Goal: Find contact information: Find contact information

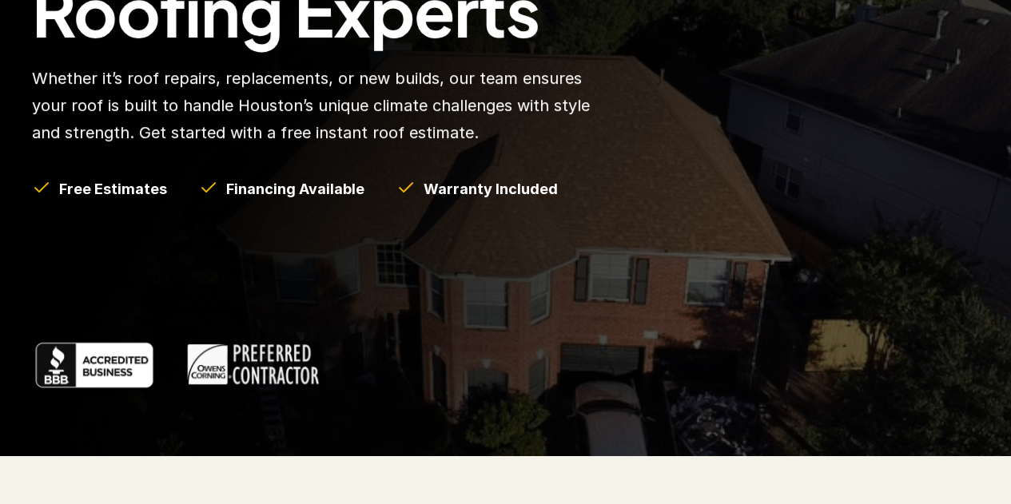
scroll to position [241, 0]
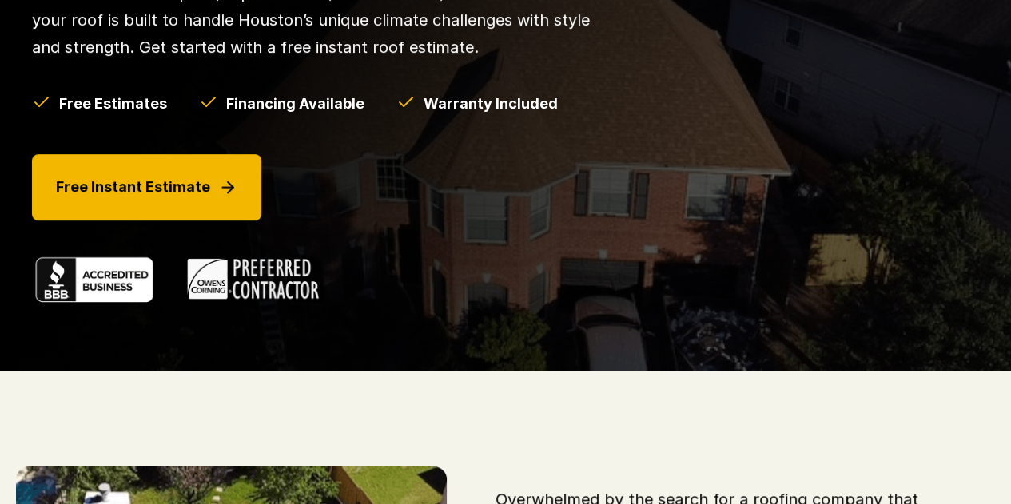
scroll to position [0, 0]
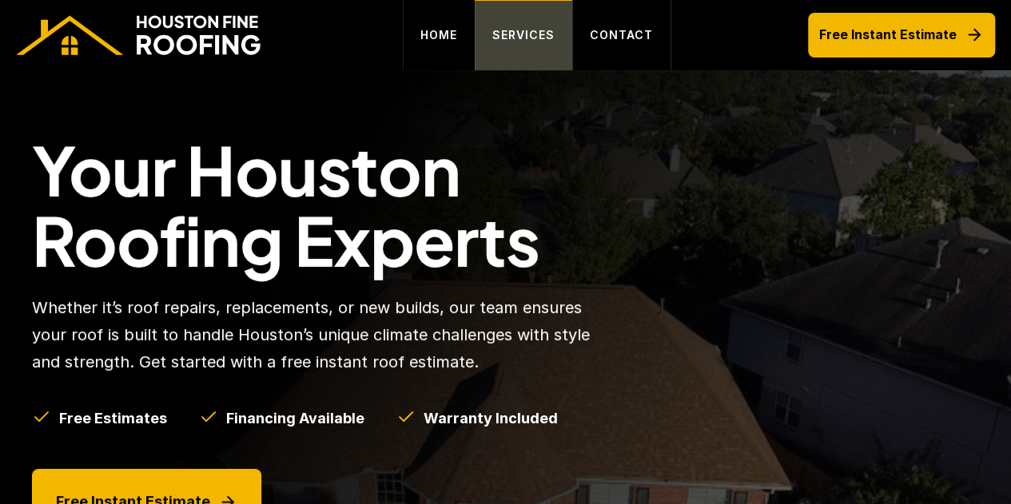
click at [521, 38] on p "SERVICES" at bounding box center [523, 35] width 62 height 19
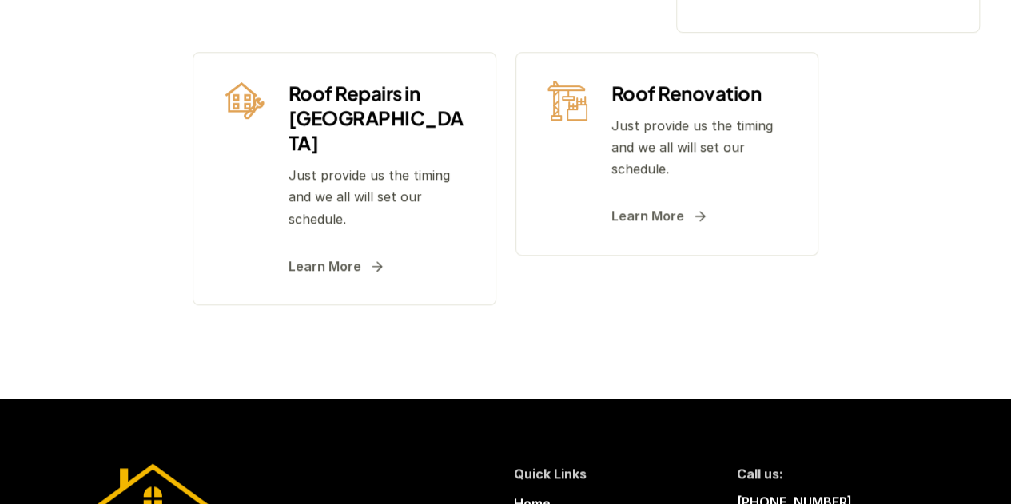
scroll to position [737, 0]
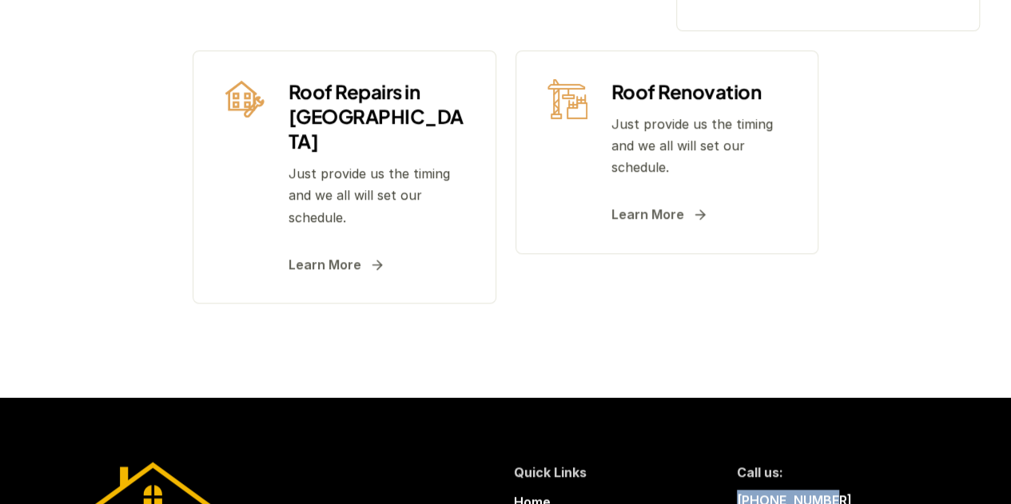
drag, startPoint x: 829, startPoint y: 355, endPoint x: 729, endPoint y: 359, distance: 100.0
copy p "[PHONE_NUMBER]"
drag, startPoint x: 726, startPoint y: 416, endPoint x: 932, endPoint y: 434, distance: 207.1
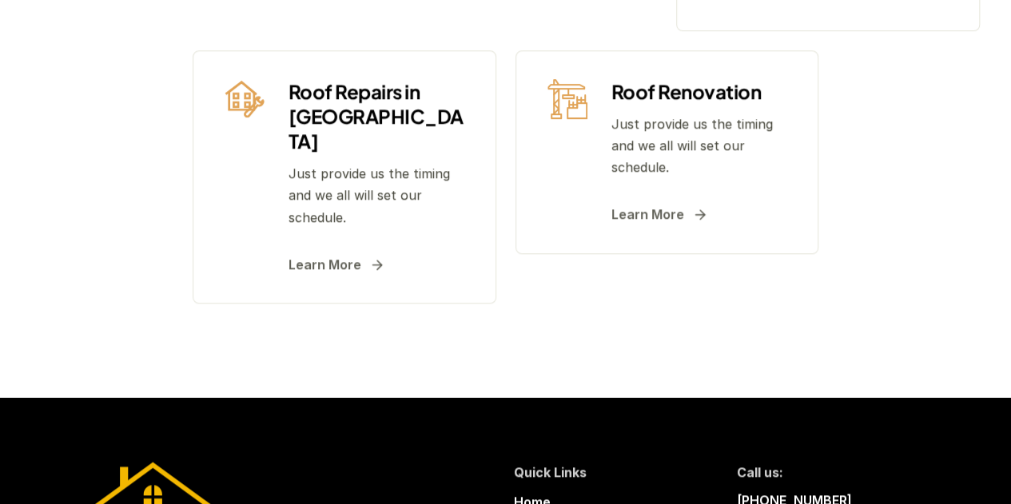
copy p "[EMAIL_ADDRESS][DOMAIN_NAME]"
